Goal: Check status: Check status

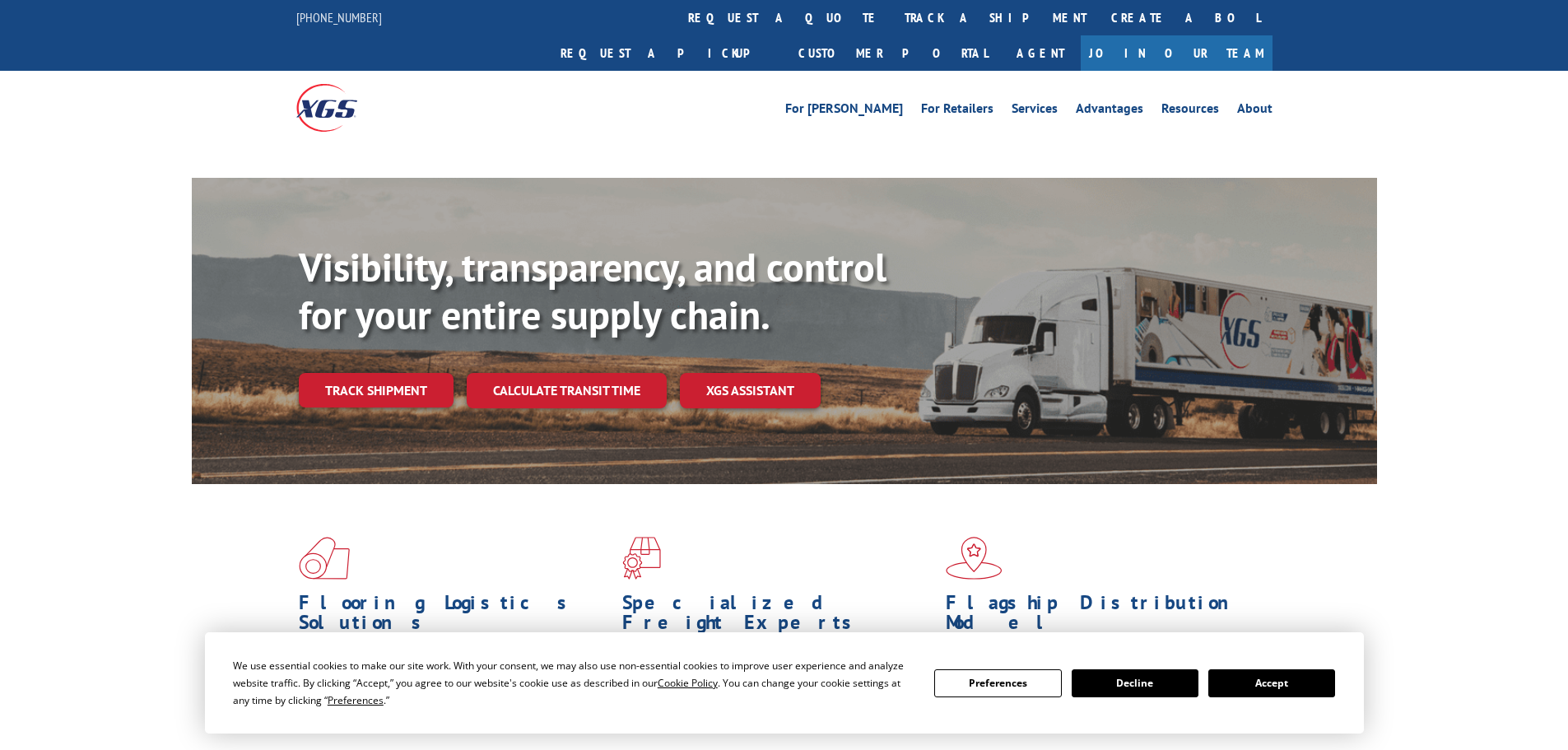
click at [420, 364] on div "Visibility, transparency, and control for your entire supply chain. Track shipm…" at bounding box center [837, 359] width 1078 height 230
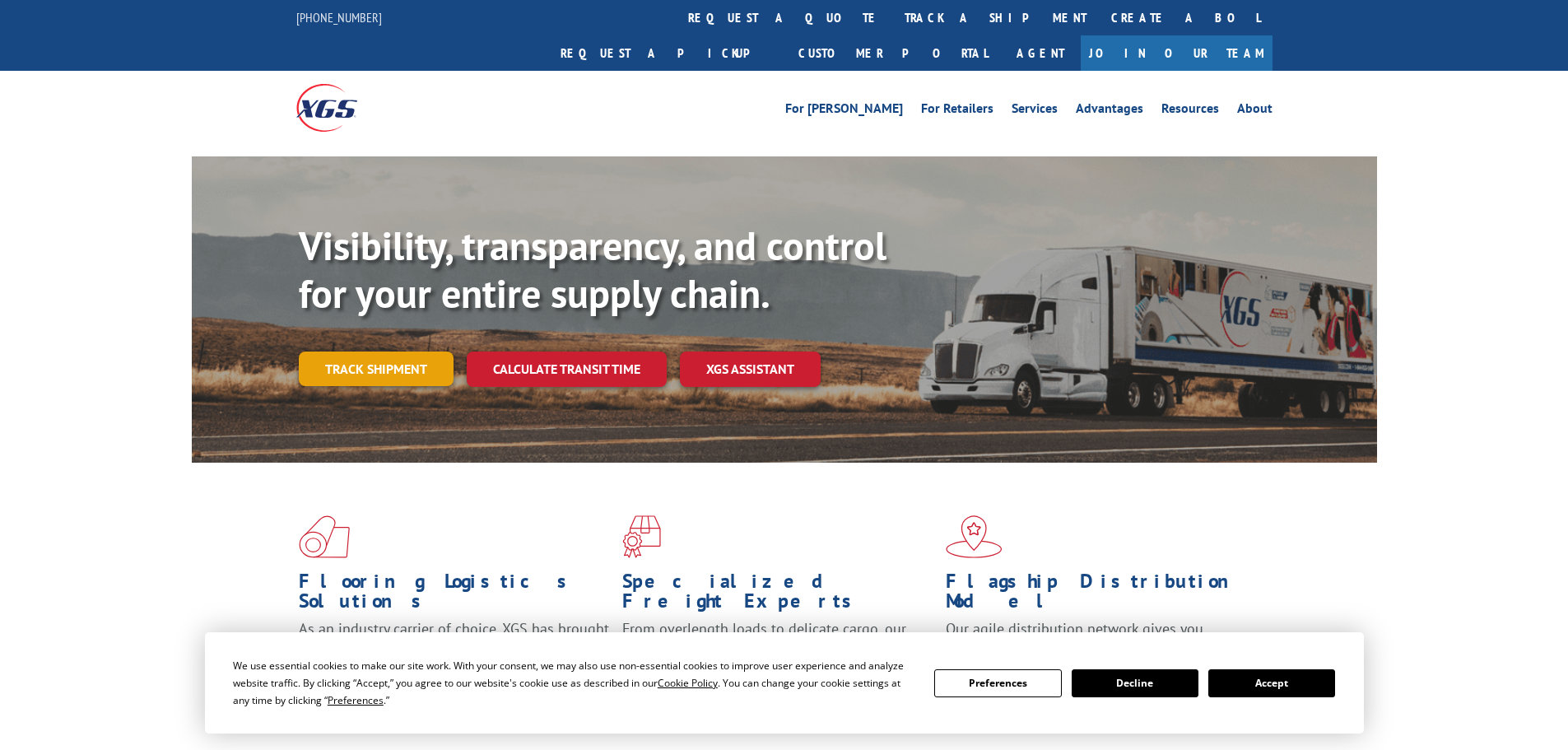
click at [398, 352] on link "Track shipment" at bounding box center [376, 369] width 155 height 35
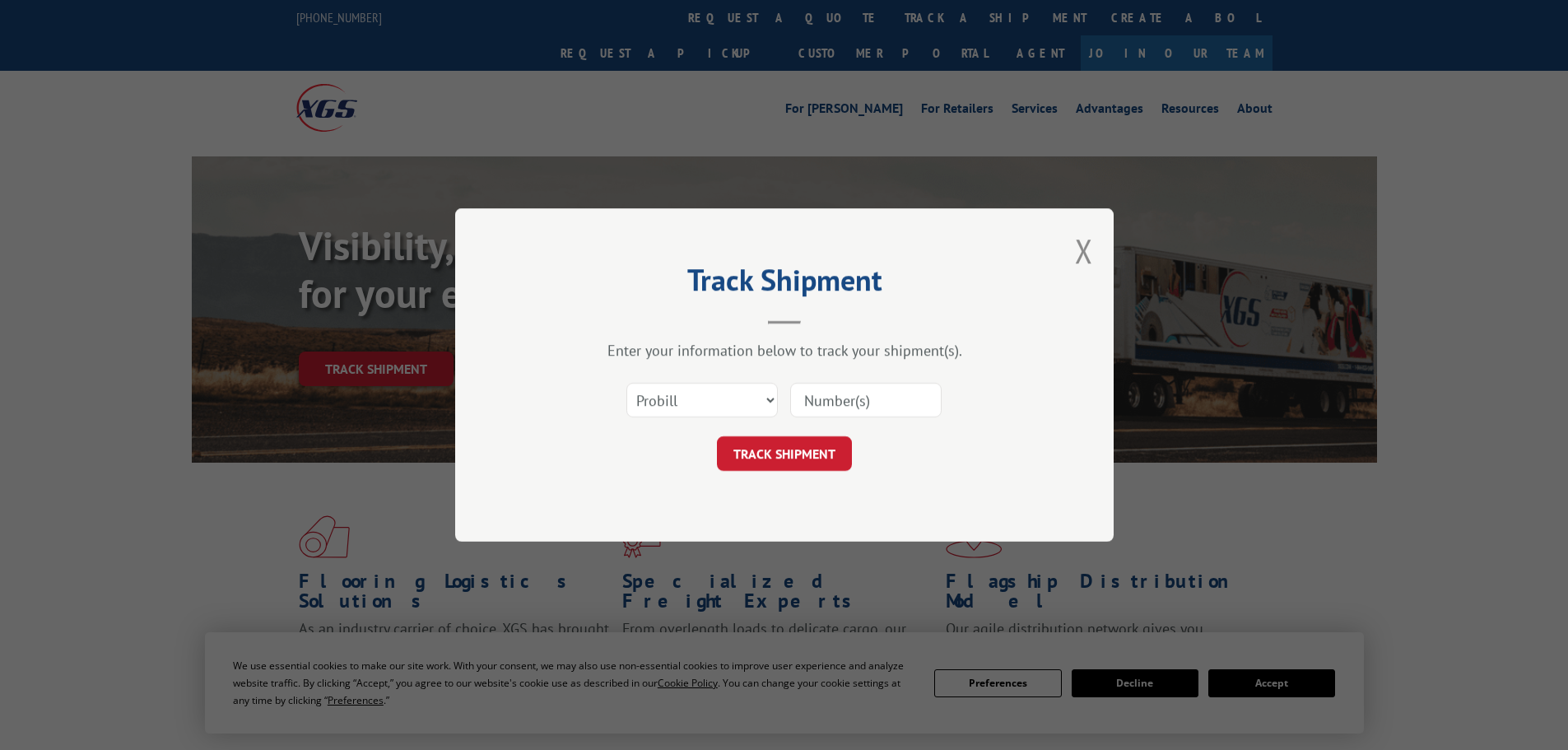
click at [879, 399] on input at bounding box center [865, 400] width 151 height 35
paste input "268339199"
type input "268339199"
click at [793, 456] on button "TRACK SHIPMENT" at bounding box center [785, 453] width 135 height 35
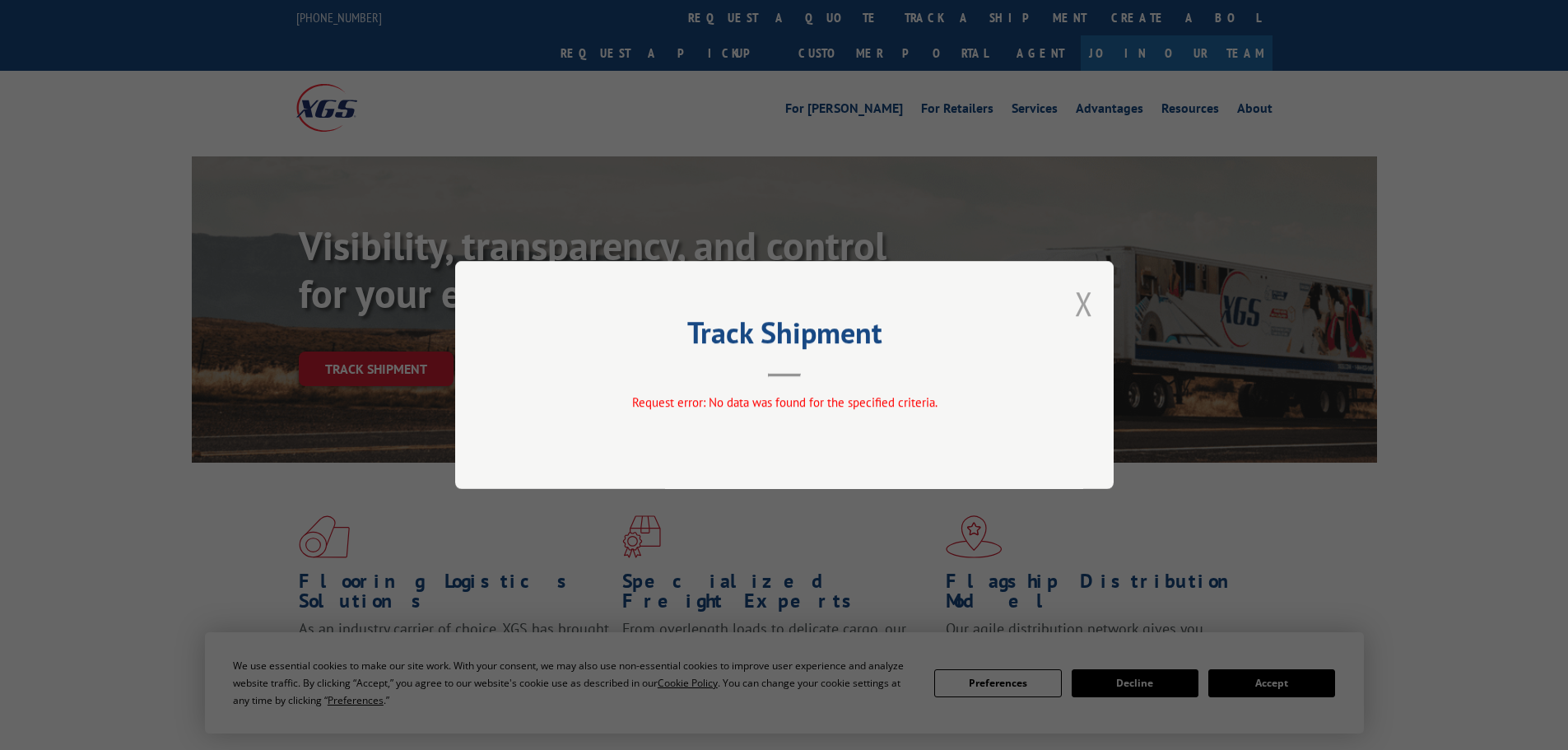
click at [1088, 300] on button "Close modal" at bounding box center [1083, 304] width 18 height 44
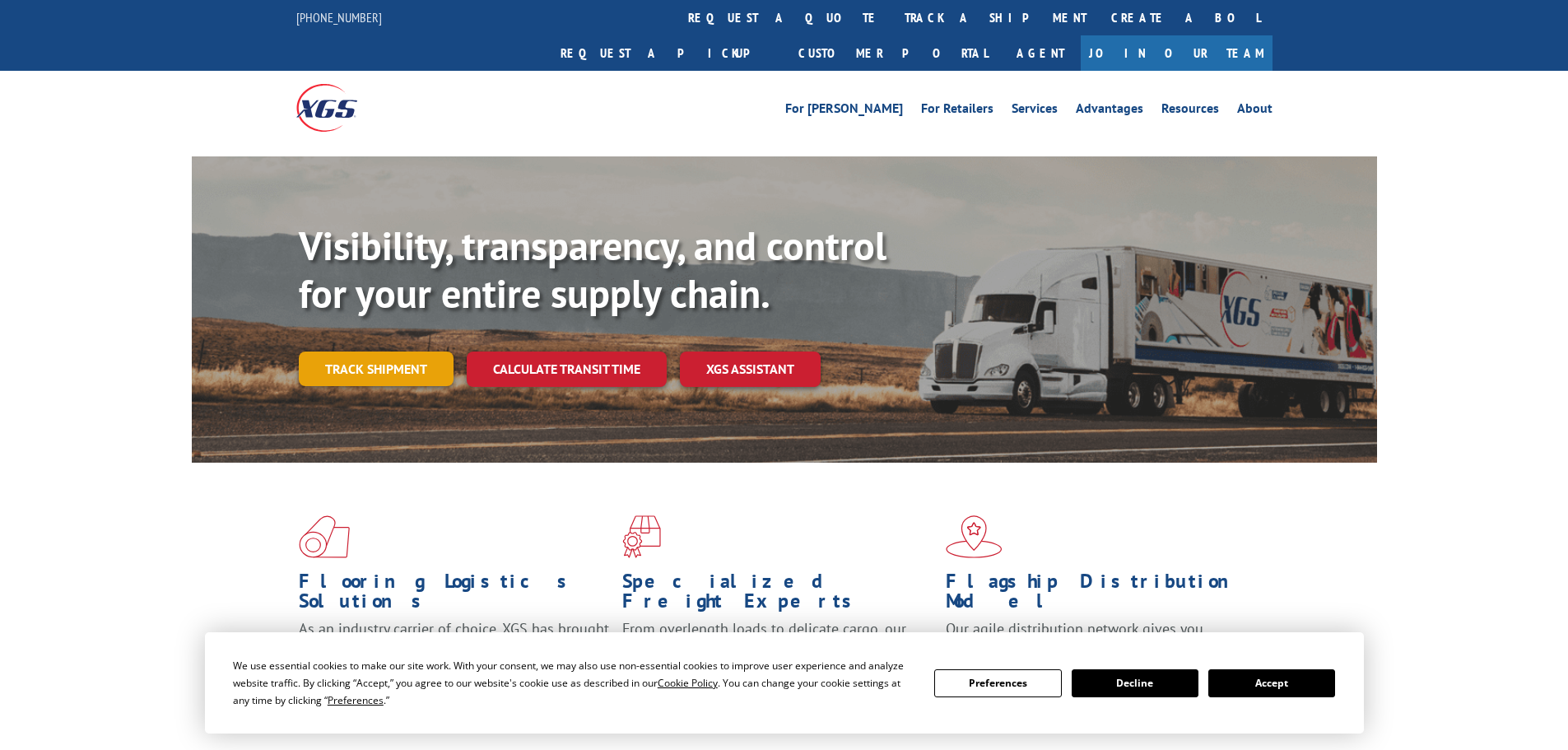
click at [394, 352] on link "Track shipment" at bounding box center [376, 369] width 155 height 35
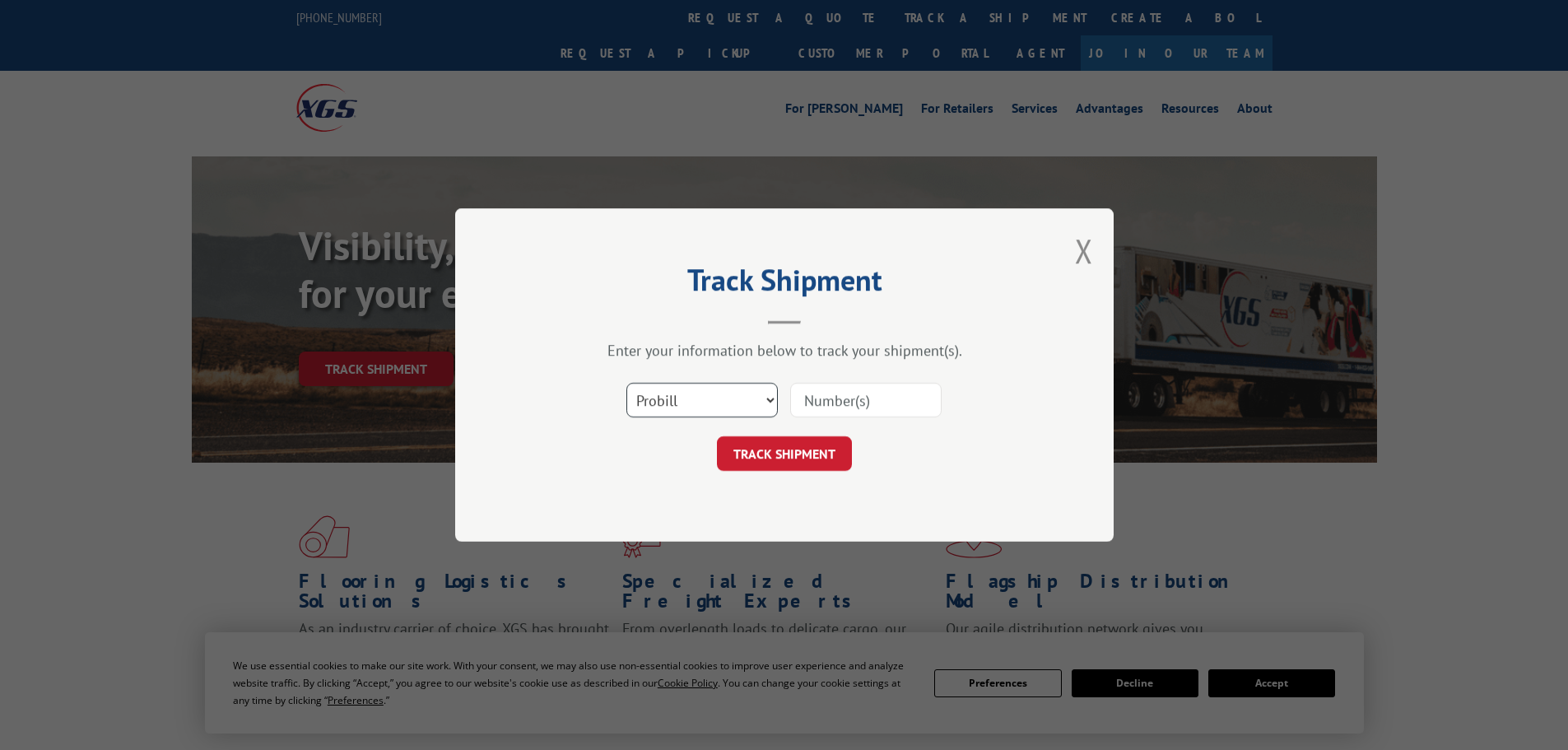
click at [718, 397] on select "Select category... Probill BOL PO" at bounding box center [702, 400] width 151 height 35
select select "bol"
click at [627, 383] on select "Select category... Probill BOL PO" at bounding box center [702, 400] width 151 height 35
click at [853, 402] on input at bounding box center [865, 400] width 151 height 35
paste input "268339199"
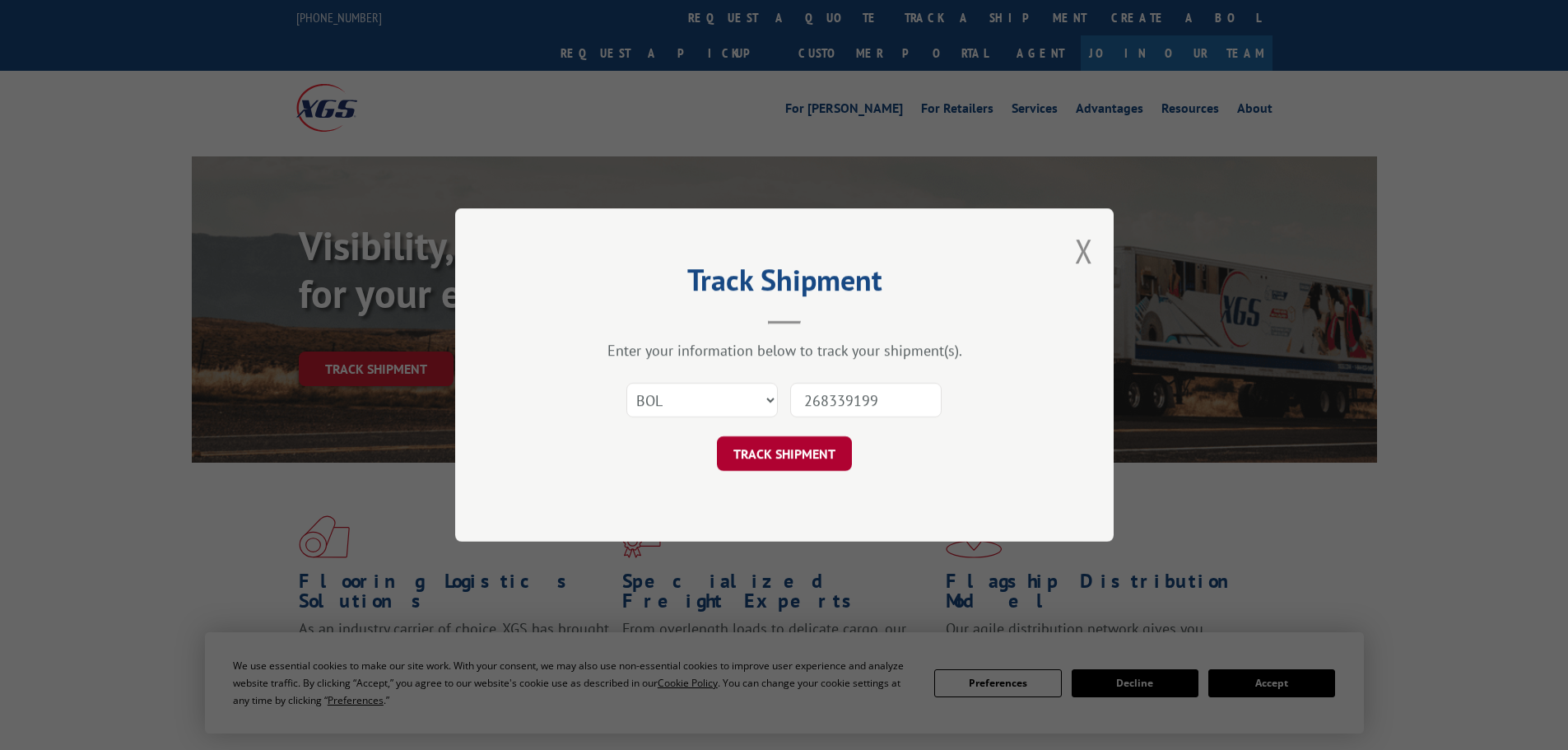
type input "268339199"
click at [793, 461] on button "TRACK SHIPMENT" at bounding box center [785, 453] width 135 height 35
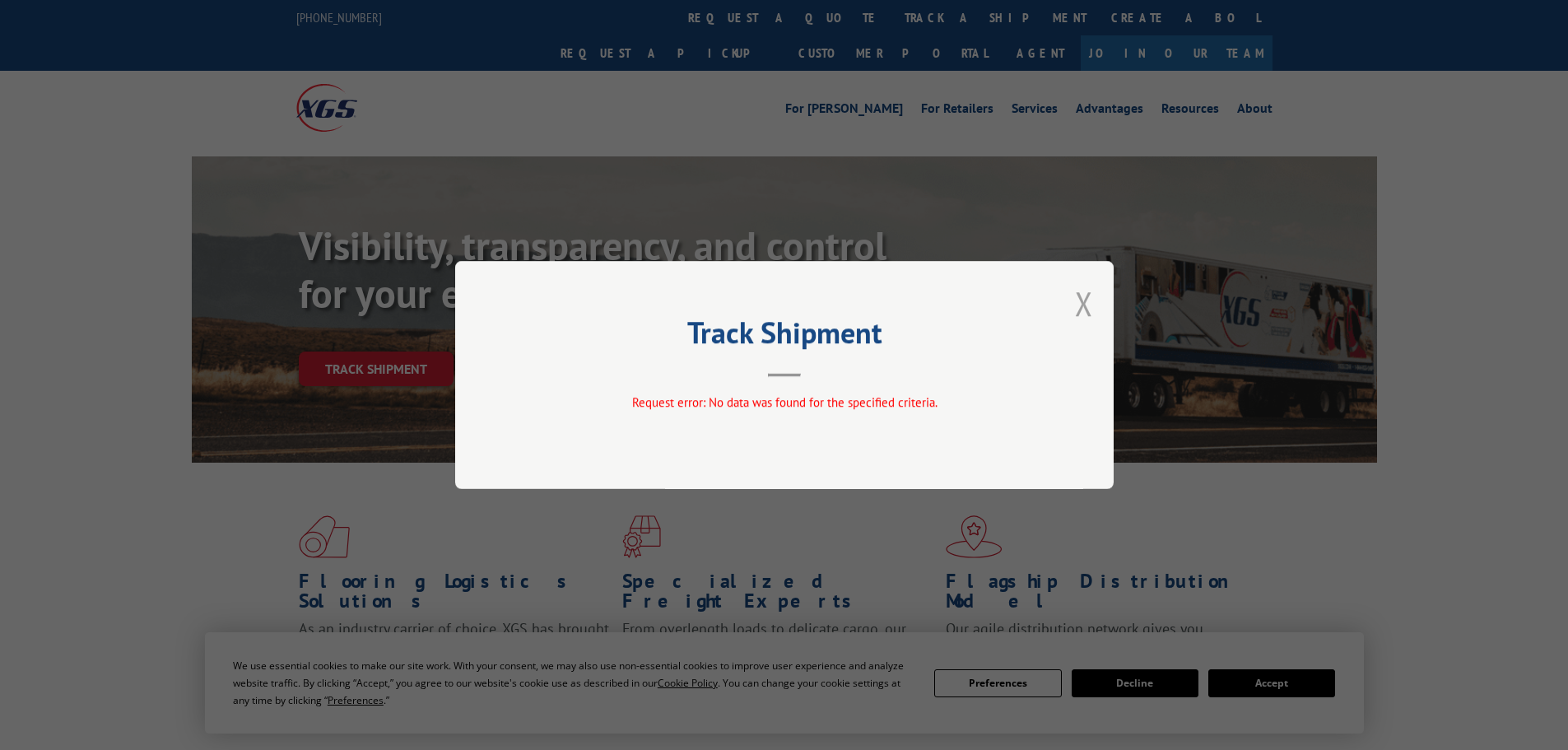
click at [1087, 309] on button "Close modal" at bounding box center [1083, 304] width 18 height 44
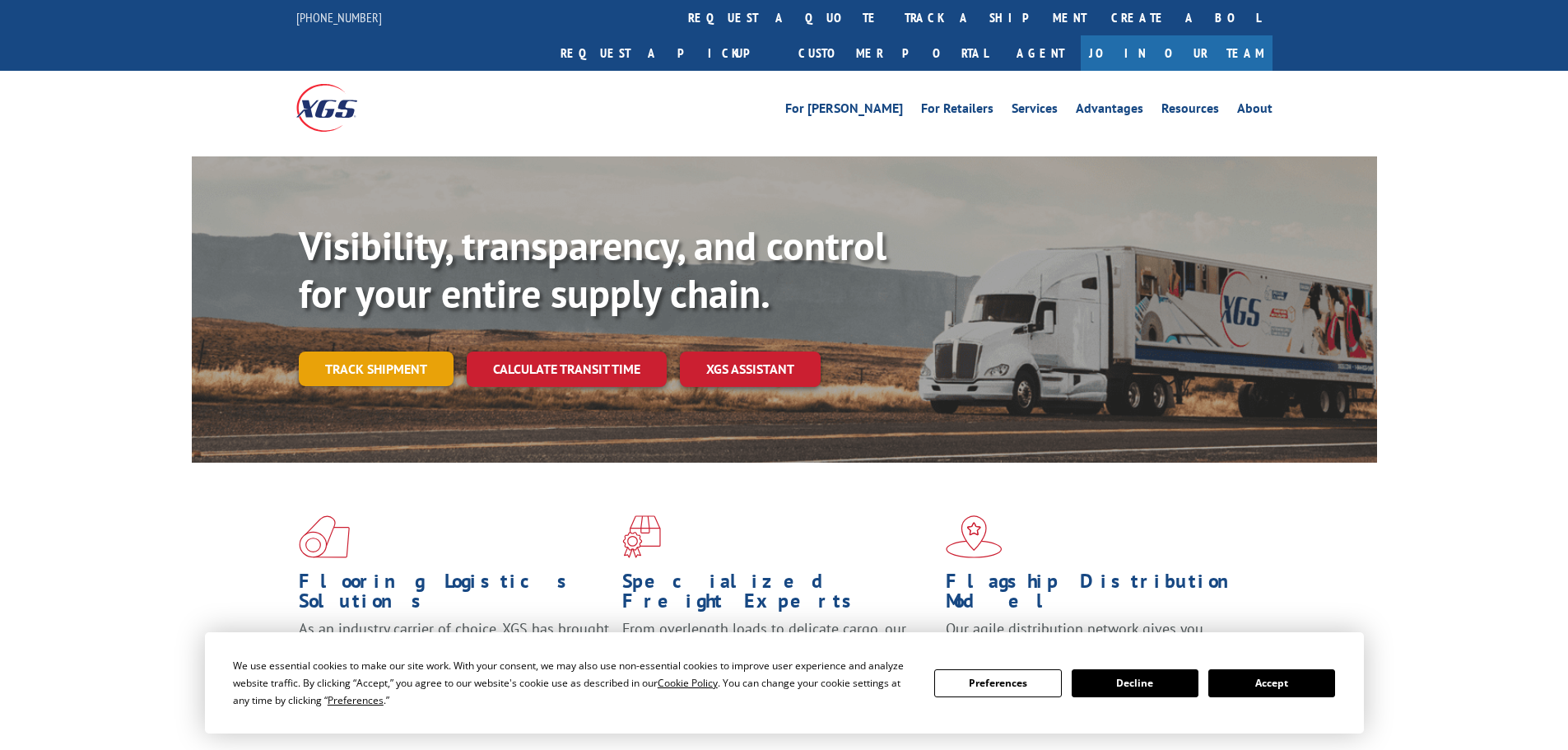
click at [445, 352] on link "Track shipment" at bounding box center [376, 369] width 155 height 35
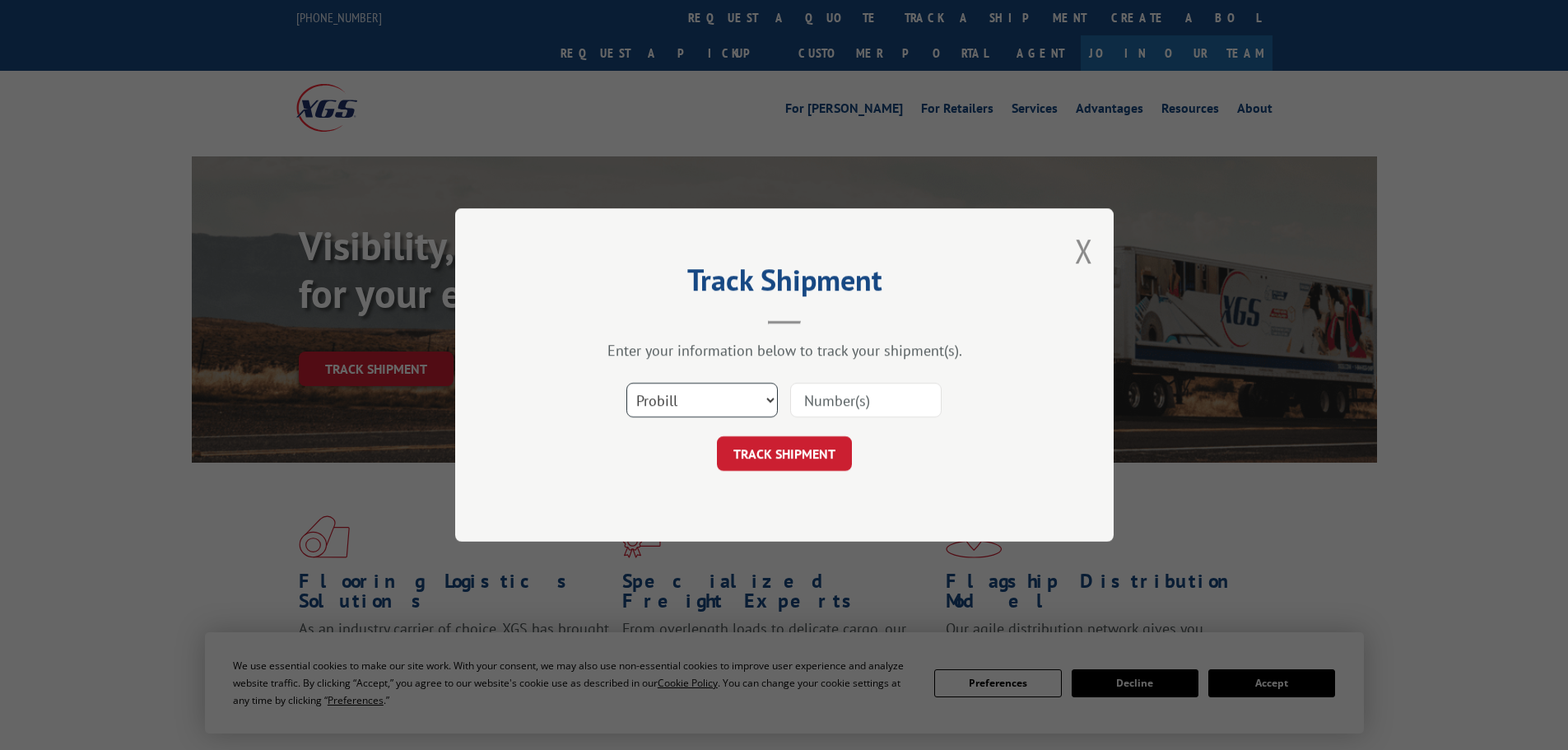
click at [663, 408] on select "Select category... Probill BOL PO" at bounding box center [702, 400] width 151 height 35
click at [853, 405] on input at bounding box center [865, 400] width 151 height 35
paste input "00889690116995360"
type input "00889690116995360"
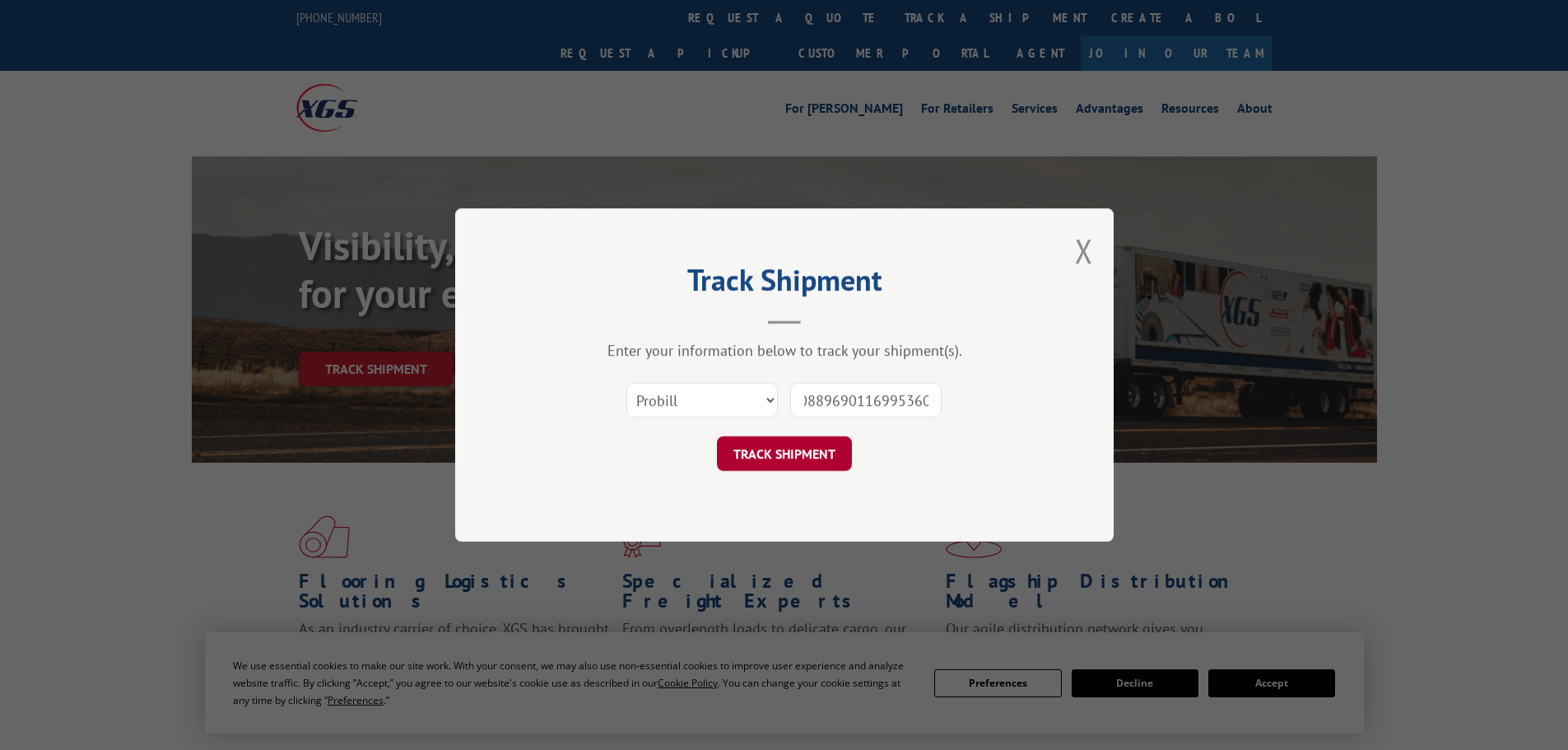
scroll to position [0, 0]
click at [782, 462] on button "TRACK SHIPMENT" at bounding box center [785, 453] width 135 height 35
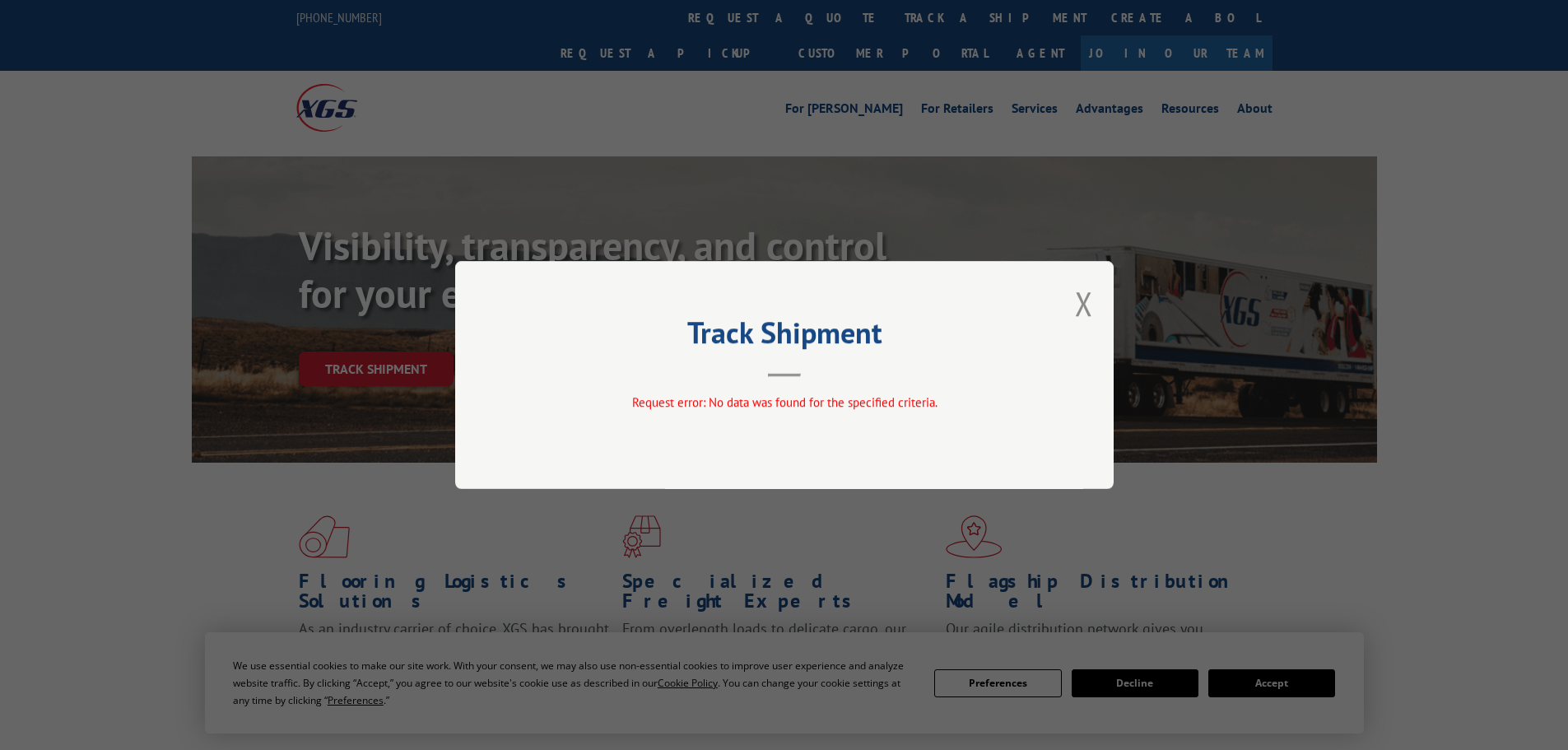
drag, startPoint x: 1104, startPoint y: 297, endPoint x: 1095, endPoint y: 302, distance: 10.3
click at [1100, 298] on div "Track Shipment Request error: No data was found for the specified criteria." at bounding box center [784, 375] width 659 height 228
click at [1090, 304] on button "Close modal" at bounding box center [1083, 304] width 18 height 44
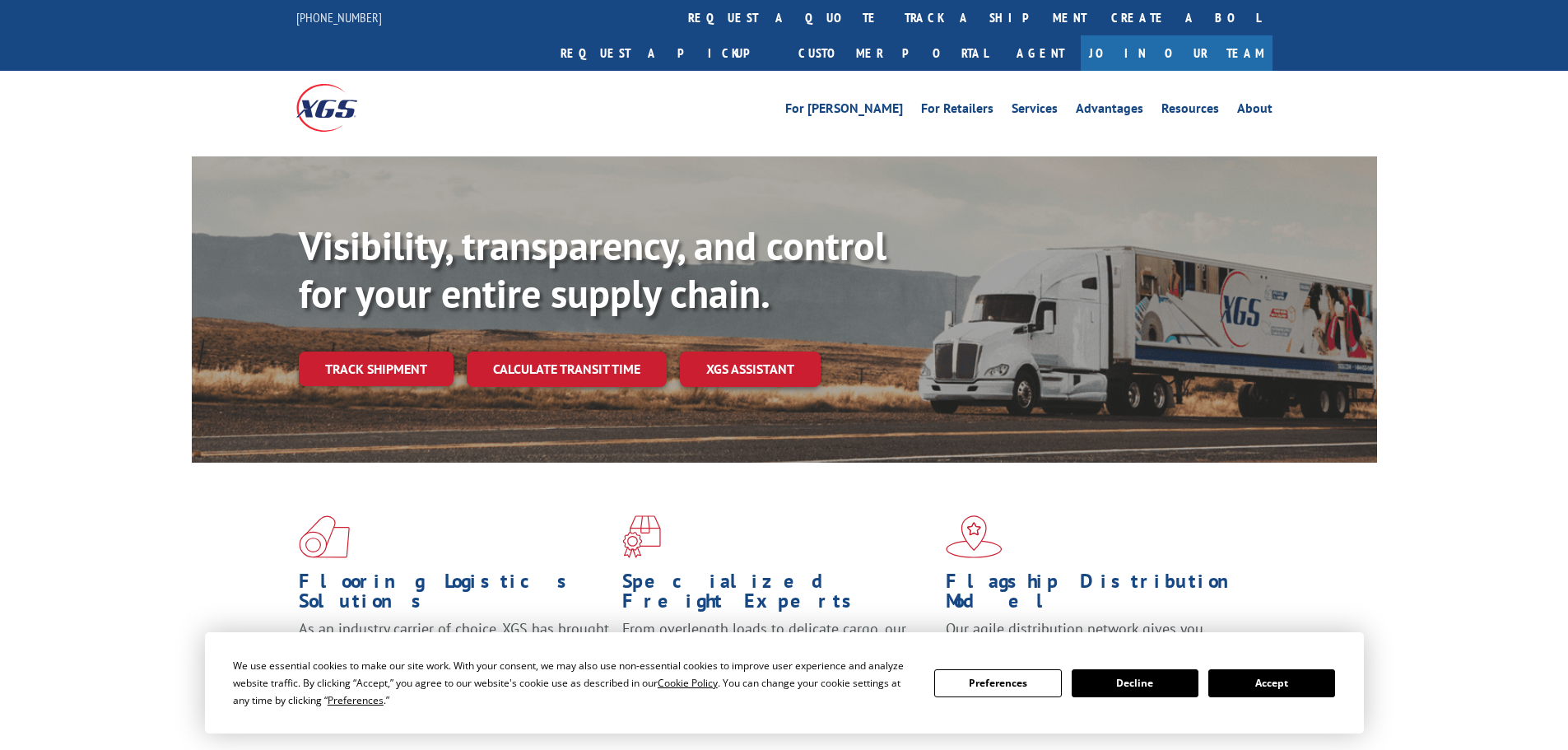
click at [397, 352] on link "Track shipment" at bounding box center [376, 369] width 155 height 35
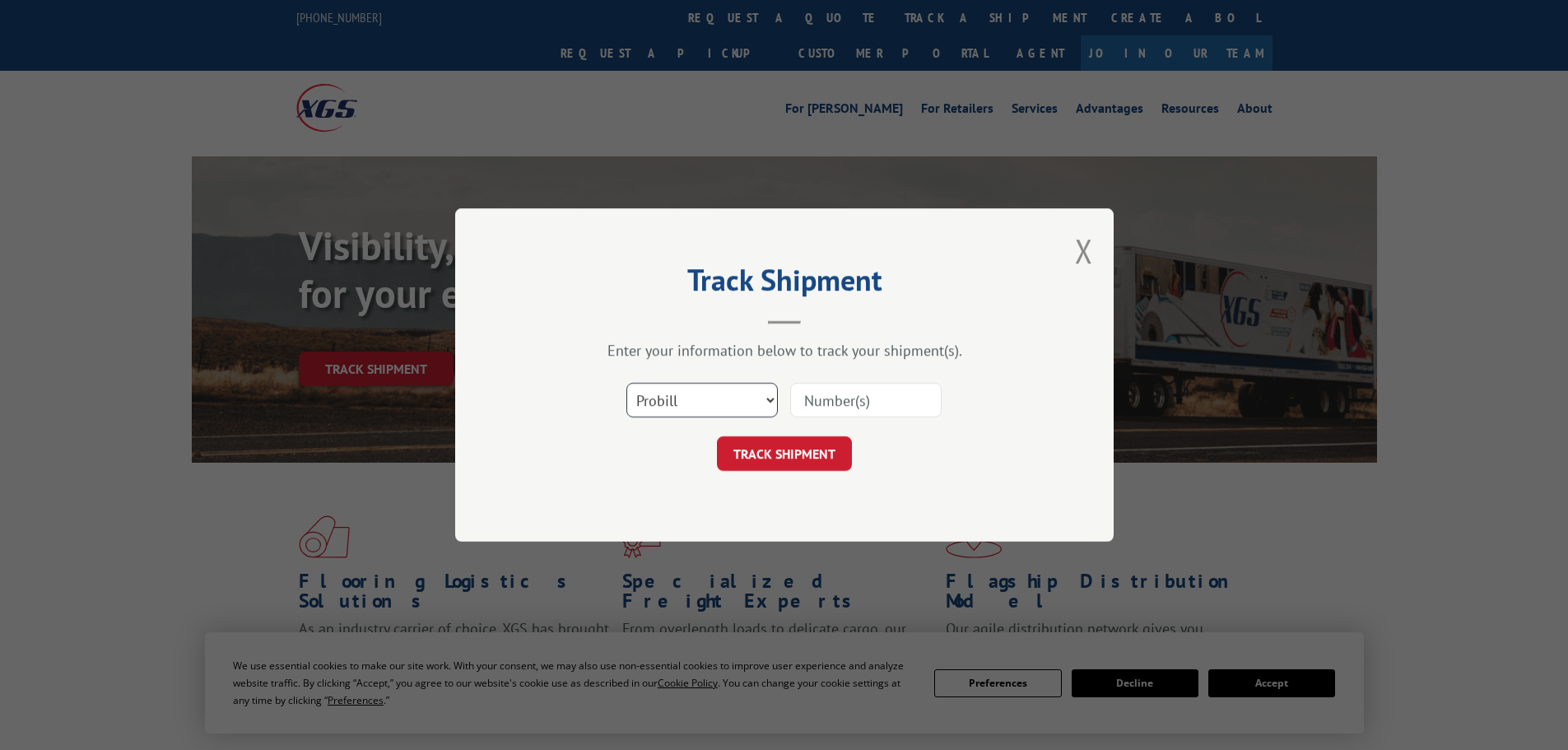
click at [697, 405] on select "Select category... Probill BOL PO" at bounding box center [702, 400] width 151 height 35
select select "bol"
click at [627, 383] on select "Select category... Probill BOL PO" at bounding box center [702, 400] width 151 height 35
click at [798, 404] on input at bounding box center [865, 400] width 151 height 35
paste input "00889690116995360"
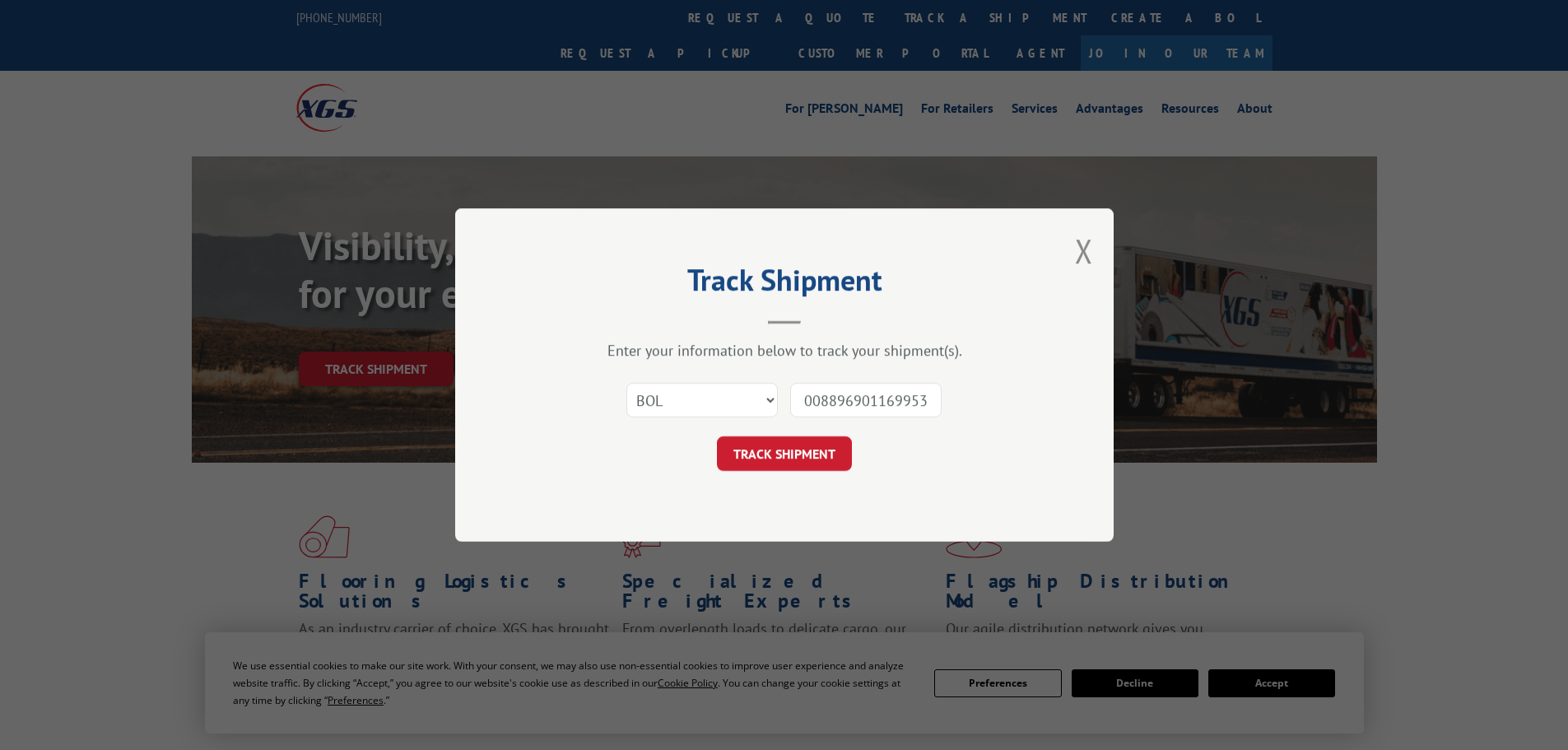
scroll to position [0, 14]
type input "00889690116995360"
click at [781, 475] on div "Track Shipment Enter your information below to track your shipment(s). Select c…" at bounding box center [784, 375] width 659 height 333
click at [789, 457] on button "TRACK SHIPMENT" at bounding box center [785, 453] width 135 height 35
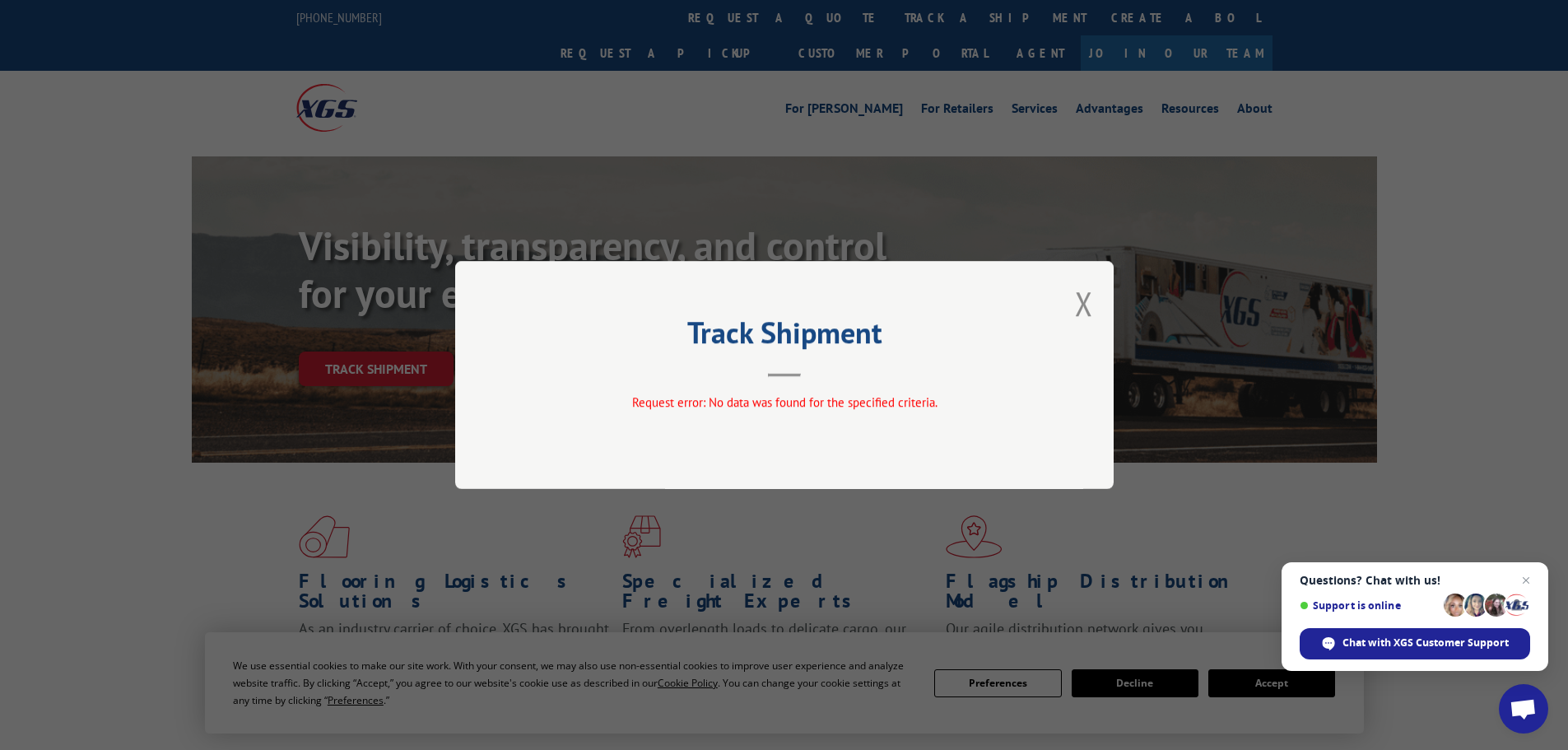
click at [1094, 310] on div "Track Shipment Request error: No data was found for the specified criteria." at bounding box center [784, 375] width 659 height 228
click at [1092, 304] on button "Close modal" at bounding box center [1083, 304] width 18 height 44
